Goal: Navigation & Orientation: Find specific page/section

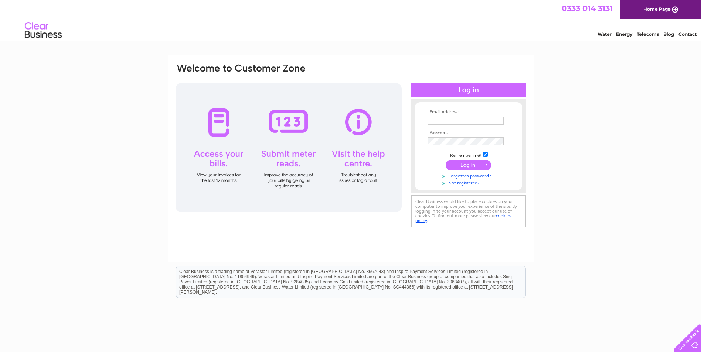
type input "alex.gladiators@outlook.com"
click at [470, 163] on input "submit" at bounding box center [467, 165] width 45 height 10
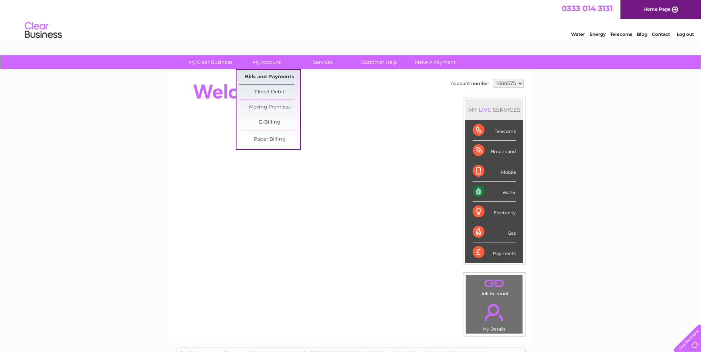
click at [275, 74] on link "Bills and Payments" at bounding box center [269, 77] width 61 height 15
click at [276, 79] on link "Bills and Payments" at bounding box center [269, 77] width 61 height 15
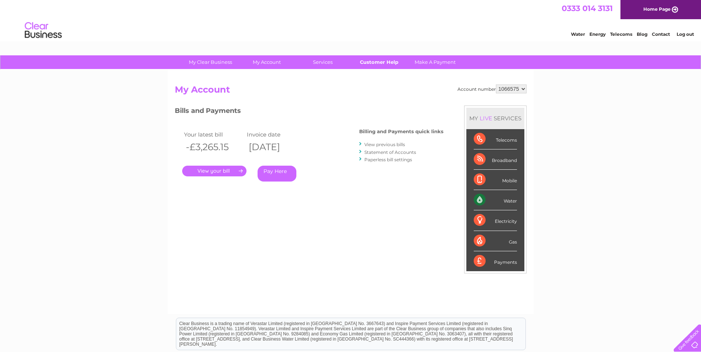
click at [377, 64] on link "Customer Help" at bounding box center [378, 62] width 61 height 14
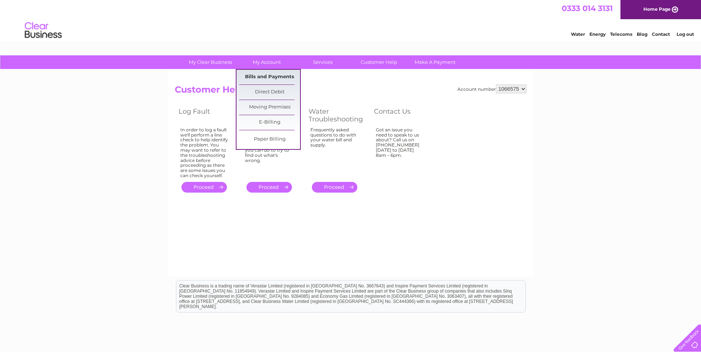
click at [270, 76] on link "Bills and Payments" at bounding box center [269, 77] width 61 height 15
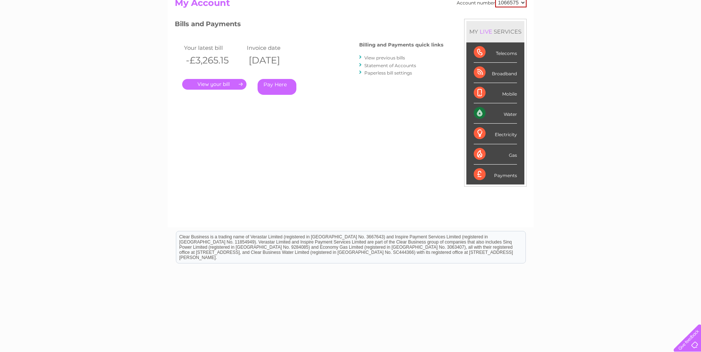
scroll to position [94, 0]
